Goal: Task Accomplishment & Management: Manage account settings

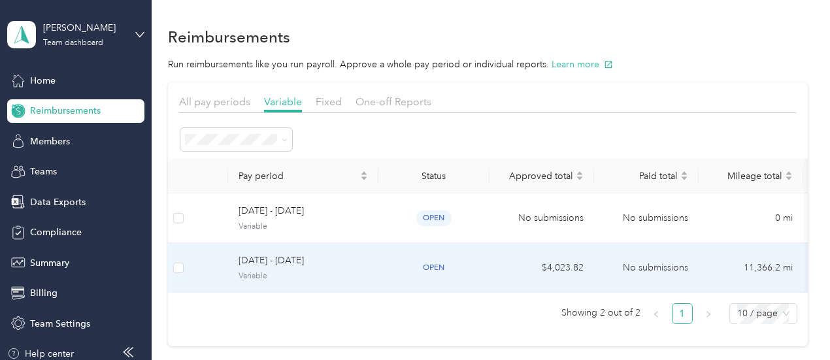
scroll to position [48, 0]
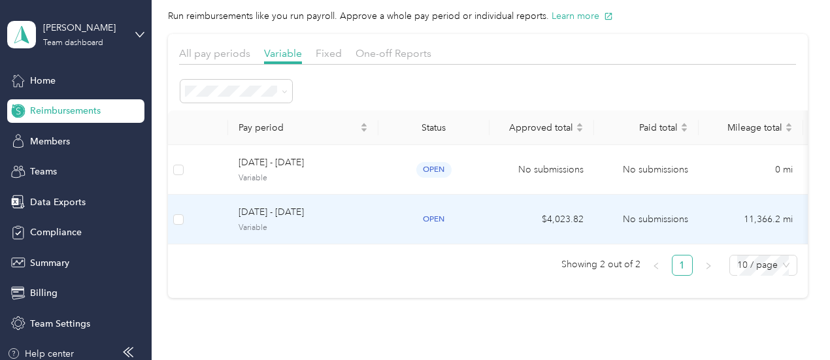
click at [295, 222] on span "Variable" at bounding box center [302, 228] width 129 height 12
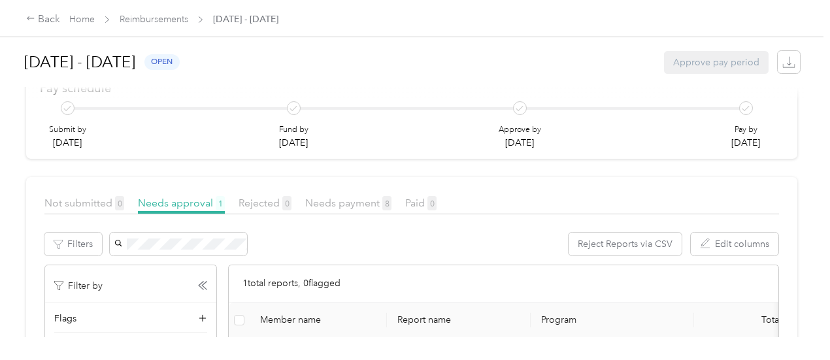
scroll to position [239, 0]
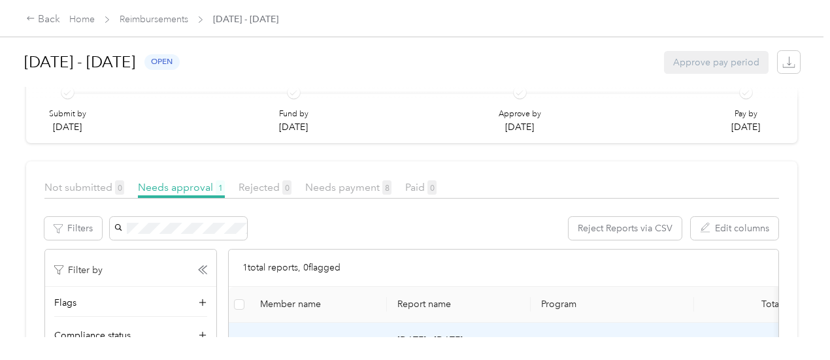
click at [229, 323] on td at bounding box center [239, 348] width 21 height 50
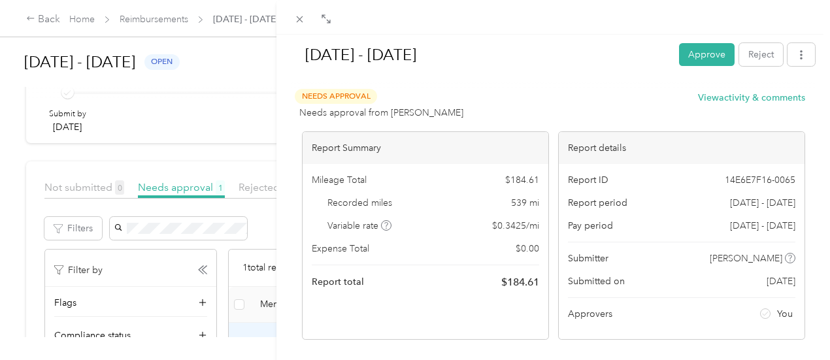
click at [180, 253] on div "[DATE] - [DATE] Approve Reject Needs Approval Needs approval from [PERSON_NAME]…" at bounding box center [415, 180] width 830 height 360
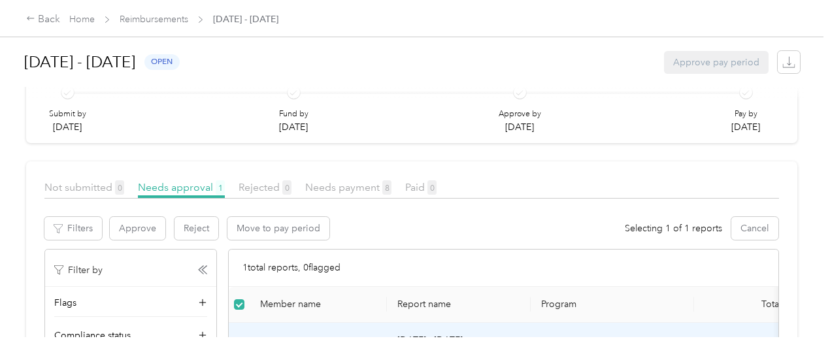
click at [125, 217] on div "Approve Reject Move to pay period Selecting 1 of 1 reports Cancel" at bounding box center [444, 233] width 670 height 32
click at [129, 217] on button "Approve" at bounding box center [138, 228] width 56 height 23
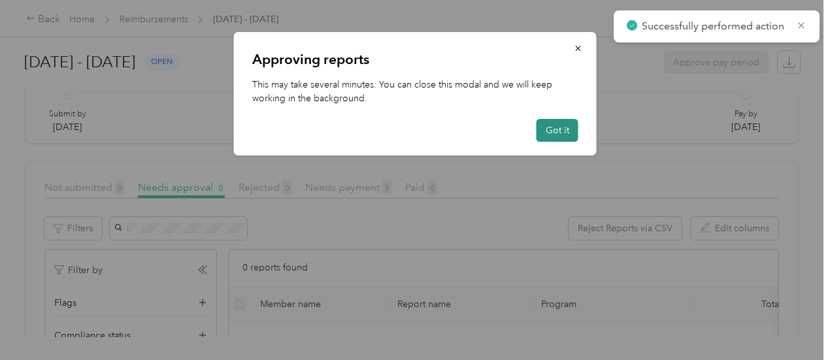
click at [562, 129] on button "Got it" at bounding box center [557, 130] width 42 height 23
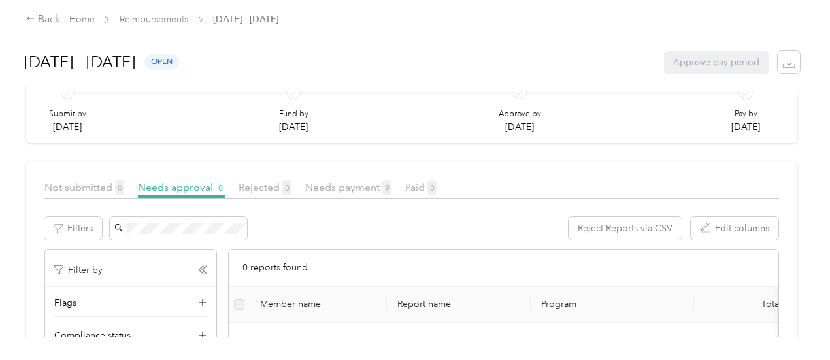
click at [180, 64] on span "open" at bounding box center [161, 61] width 35 height 15
click at [325, 250] on div "0 reports found" at bounding box center [503, 268] width 549 height 37
click at [159, 25] on span "Reimbursements" at bounding box center [154, 19] width 69 height 14
click at [167, 19] on link "Reimbursements" at bounding box center [154, 19] width 69 height 11
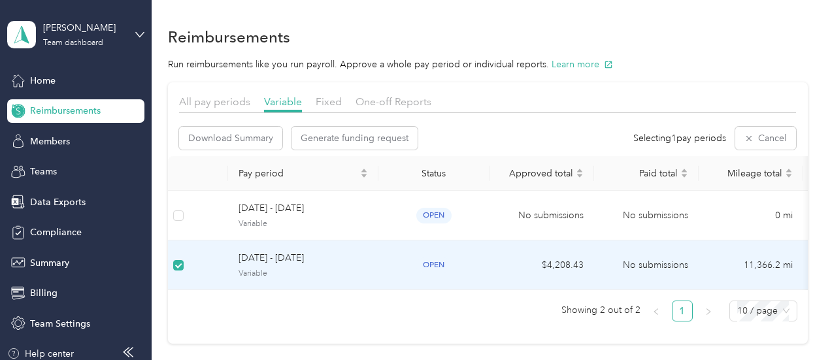
click at [436, 261] on span "open" at bounding box center [433, 264] width 35 height 15
click at [434, 264] on span "open" at bounding box center [433, 264] width 35 height 15
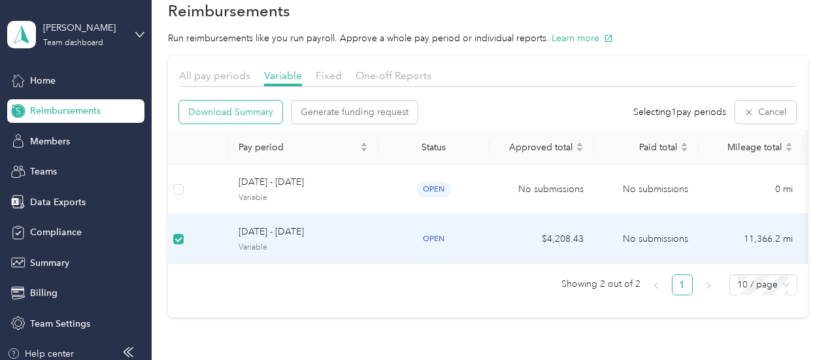
click at [243, 112] on span "Download Summary" at bounding box center [230, 112] width 85 height 14
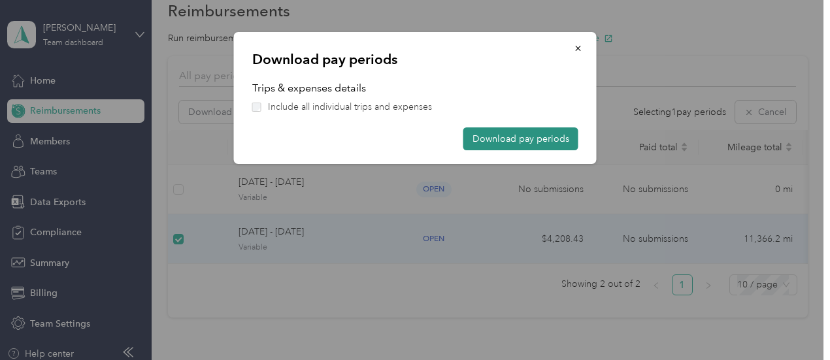
click at [493, 140] on button "Download pay periods" at bounding box center [520, 138] width 115 height 23
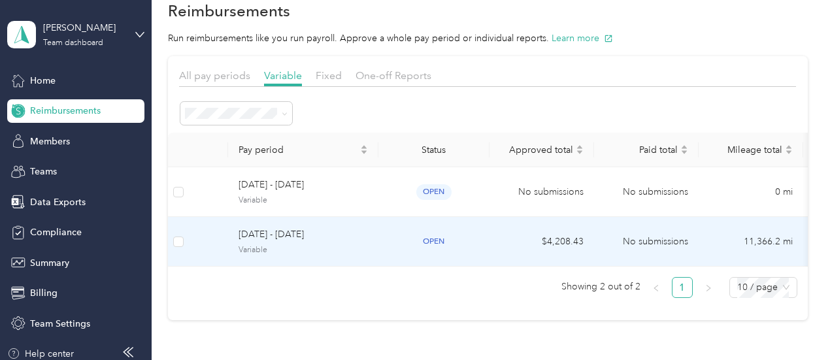
click at [434, 241] on span "open" at bounding box center [433, 241] width 35 height 15
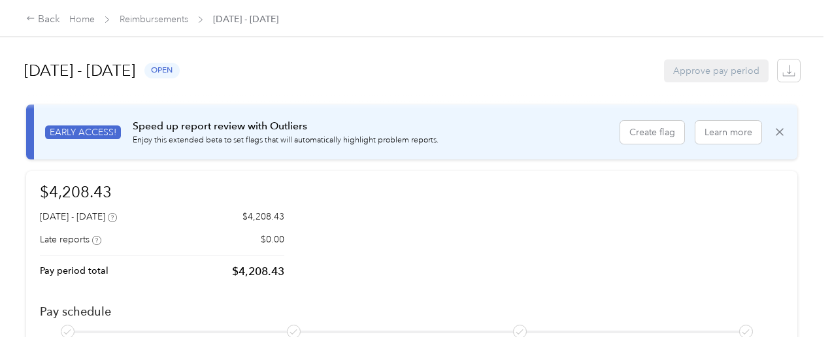
click at [180, 71] on span "open" at bounding box center [161, 70] width 35 height 15
click at [180, 70] on span "open" at bounding box center [161, 70] width 35 height 15
click at [788, 70] on icon "button" at bounding box center [788, 70] width 13 height 13
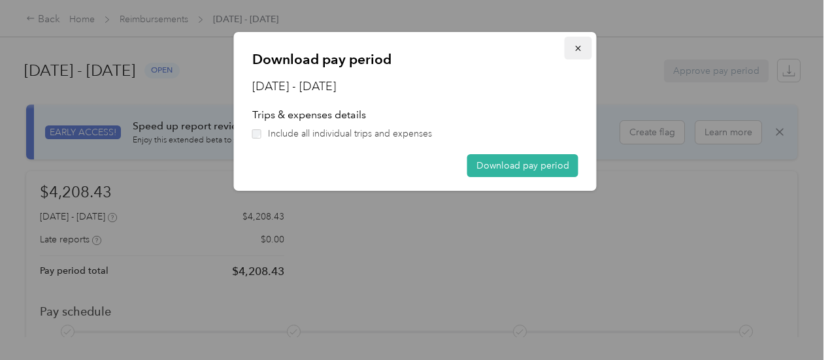
click at [578, 48] on icon "button" at bounding box center [577, 48] width 5 height 5
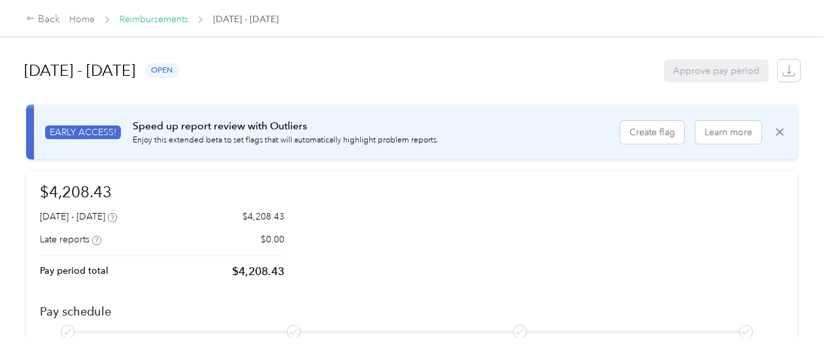
click at [171, 22] on link "Reimbursements" at bounding box center [154, 19] width 69 height 11
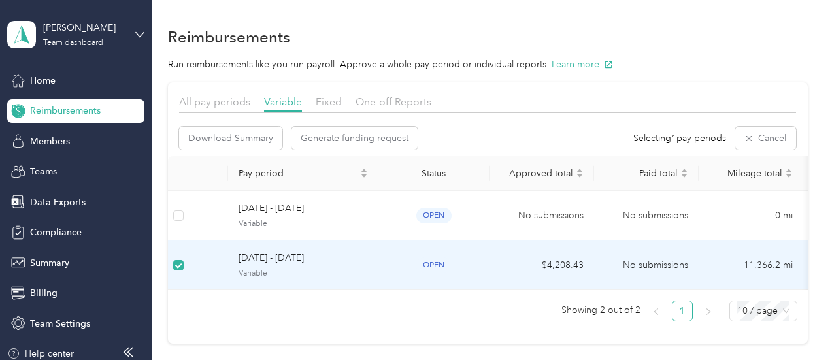
click at [443, 264] on span "open" at bounding box center [433, 264] width 35 height 15
click at [327, 138] on span "Generate funding request" at bounding box center [355, 138] width 108 height 14
